Goal: Entertainment & Leisure: Consume media (video, audio)

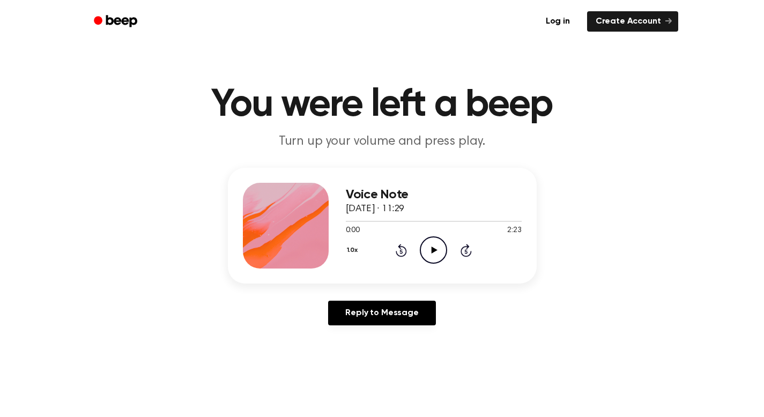
click at [662, 126] on header "You were left a beep Turn up your volume and press play." at bounding box center [382, 118] width 738 height 65
click at [435, 243] on icon "Play Audio" at bounding box center [433, 249] width 27 height 27
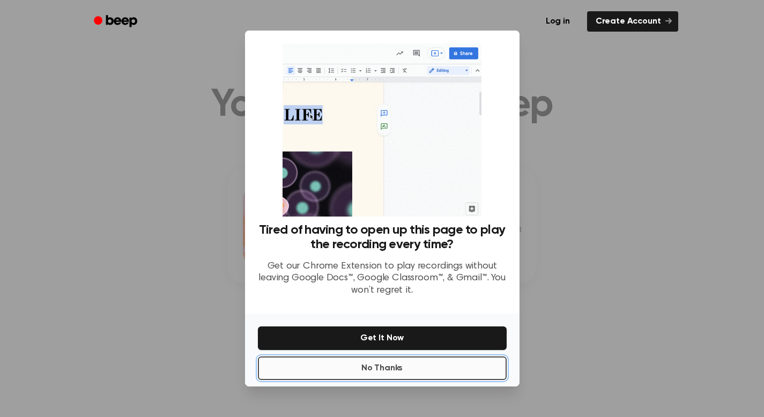
click at [431, 373] on button "No Thanks" at bounding box center [382, 369] width 249 height 24
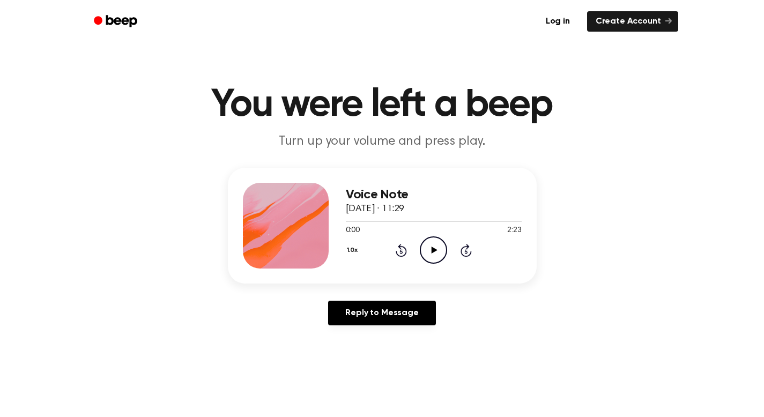
click at [437, 260] on icon "Play Audio" at bounding box center [433, 249] width 27 height 27
click at [435, 254] on icon "Pause Audio" at bounding box center [433, 249] width 27 height 27
click at [439, 244] on icon "Play Audio" at bounding box center [433, 249] width 27 height 27
click at [434, 247] on icon at bounding box center [433, 250] width 5 height 7
click at [431, 245] on icon "Play Audio" at bounding box center [433, 249] width 27 height 27
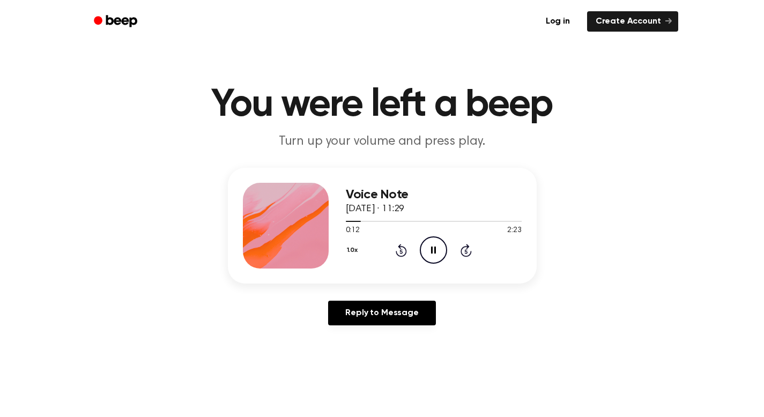
click at [431, 245] on icon "Pause Audio" at bounding box center [433, 249] width 27 height 27
click at [437, 255] on icon "Play Audio" at bounding box center [433, 249] width 27 height 27
click at [435, 252] on icon at bounding box center [433, 250] width 5 height 7
click at [434, 250] on icon at bounding box center [435, 250] width 6 height 7
click at [434, 250] on icon at bounding box center [433, 250] width 5 height 7
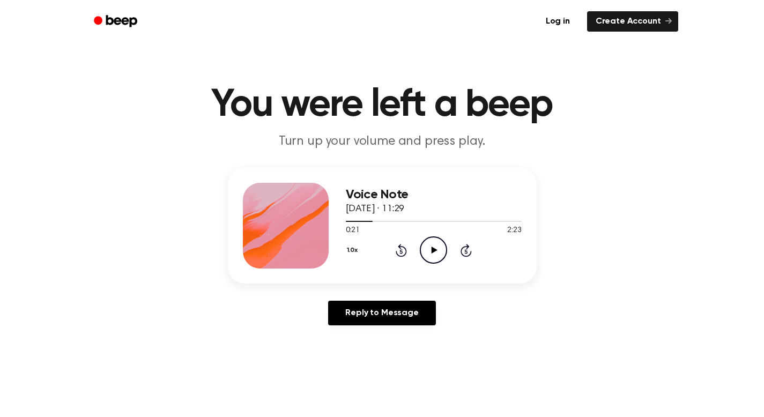
click at [434, 252] on icon "Play Audio" at bounding box center [433, 249] width 27 height 27
click at [434, 251] on icon at bounding box center [433, 250] width 5 height 7
click at [432, 249] on icon at bounding box center [435, 250] width 6 height 7
click at [435, 251] on icon at bounding box center [433, 250] width 5 height 7
click at [435, 251] on icon "Play Audio" at bounding box center [433, 249] width 27 height 27
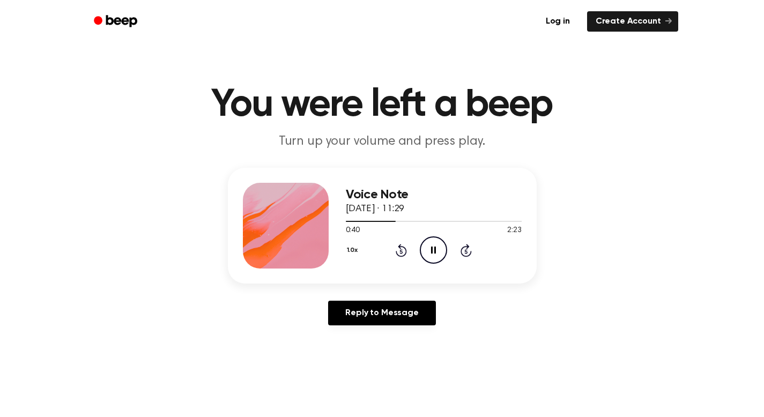
click at [434, 253] on icon at bounding box center [433, 250] width 5 height 7
click at [440, 241] on icon "Play Audio" at bounding box center [433, 249] width 27 height 27
click at [439, 242] on icon "Pause Audio" at bounding box center [433, 249] width 27 height 27
click at [435, 254] on icon "Play Audio" at bounding box center [433, 249] width 27 height 27
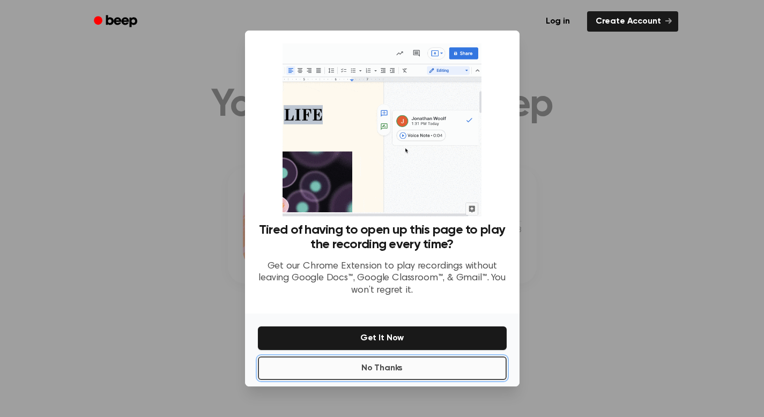
click at [433, 367] on button "No Thanks" at bounding box center [382, 369] width 249 height 24
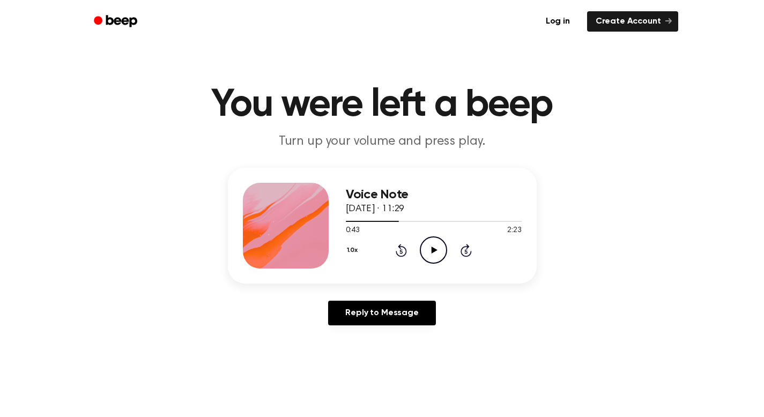
click at [428, 250] on icon "Play Audio" at bounding box center [433, 249] width 27 height 27
click at [433, 252] on icon "Pause Audio" at bounding box center [433, 249] width 27 height 27
click at [431, 256] on icon "Play Audio" at bounding box center [433, 249] width 27 height 27
click at [443, 223] on div at bounding box center [434, 221] width 176 height 9
click at [436, 254] on icon "Pause Audio" at bounding box center [433, 249] width 27 height 27
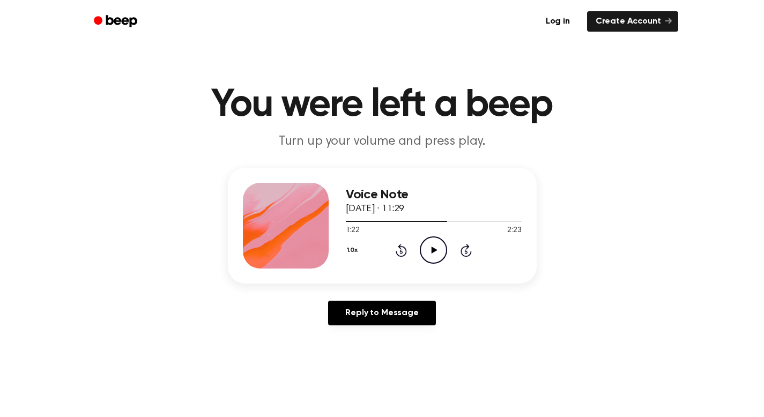
click at [430, 249] on icon "Play Audio" at bounding box center [433, 249] width 27 height 27
click at [431, 247] on icon "Pause Audio" at bounding box center [433, 249] width 27 height 27
click at [436, 251] on icon "Play Audio" at bounding box center [433, 249] width 27 height 27
click at [439, 254] on icon "Pause Audio" at bounding box center [433, 249] width 27 height 27
